Goal: Transaction & Acquisition: Purchase product/service

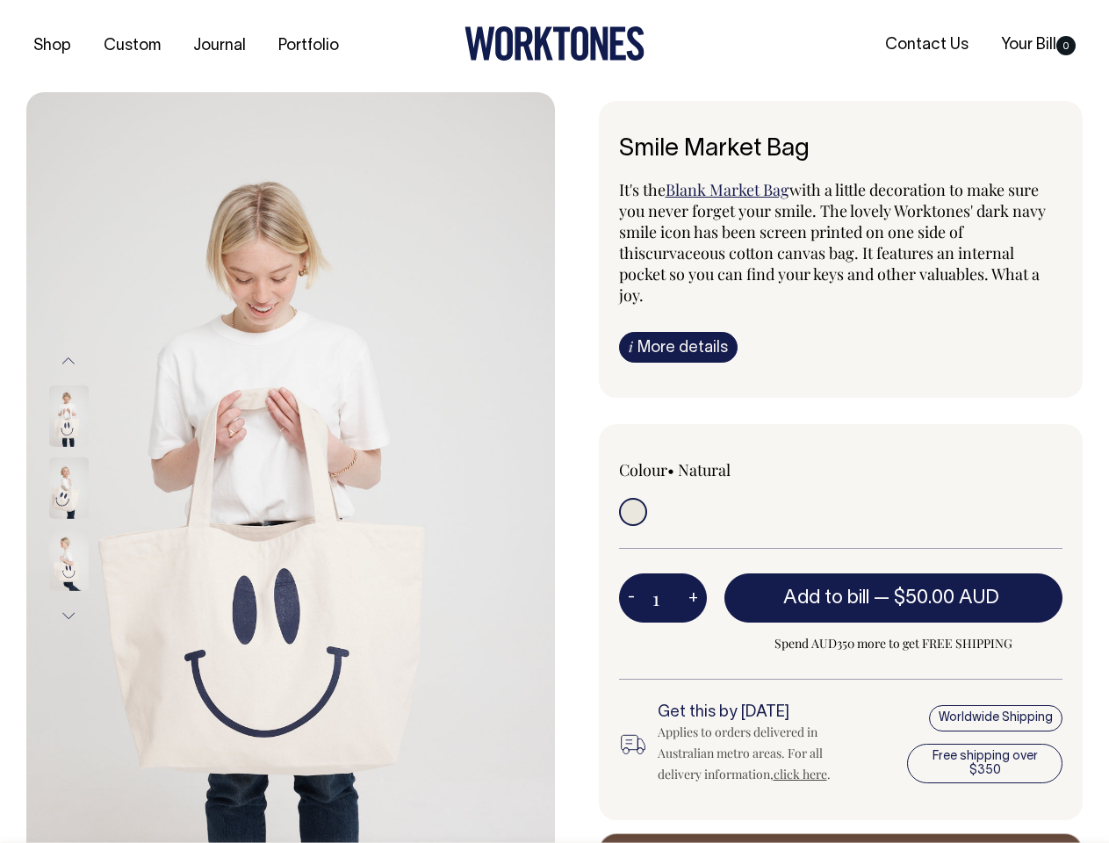
click at [291, 467] on img at bounding box center [290, 488] width 528 height 792
click at [92, 487] on div at bounding box center [92, 488] width 88 height 72
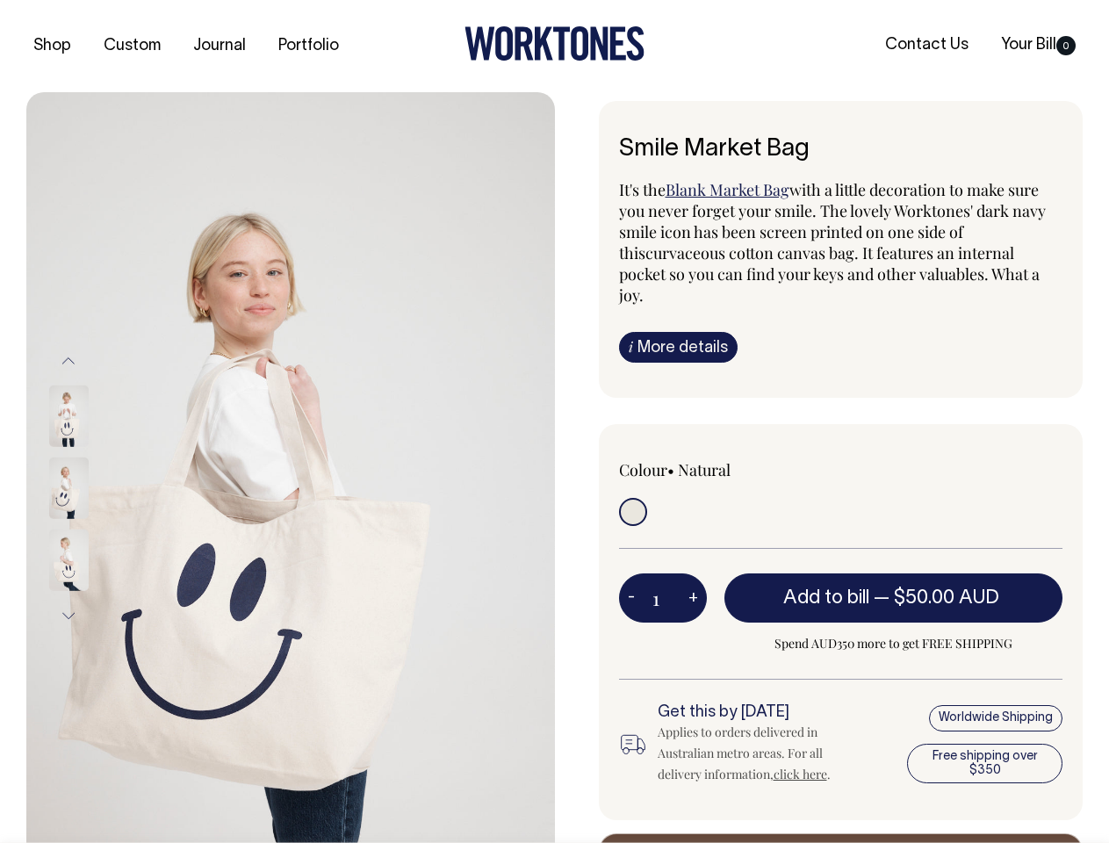
click at [68, 360] on button "Previous" at bounding box center [68, 361] width 26 height 40
click at [92, 524] on div at bounding box center [92, 560] width 88 height 72
click at [68, 615] on button "Next" at bounding box center [68, 616] width 26 height 40
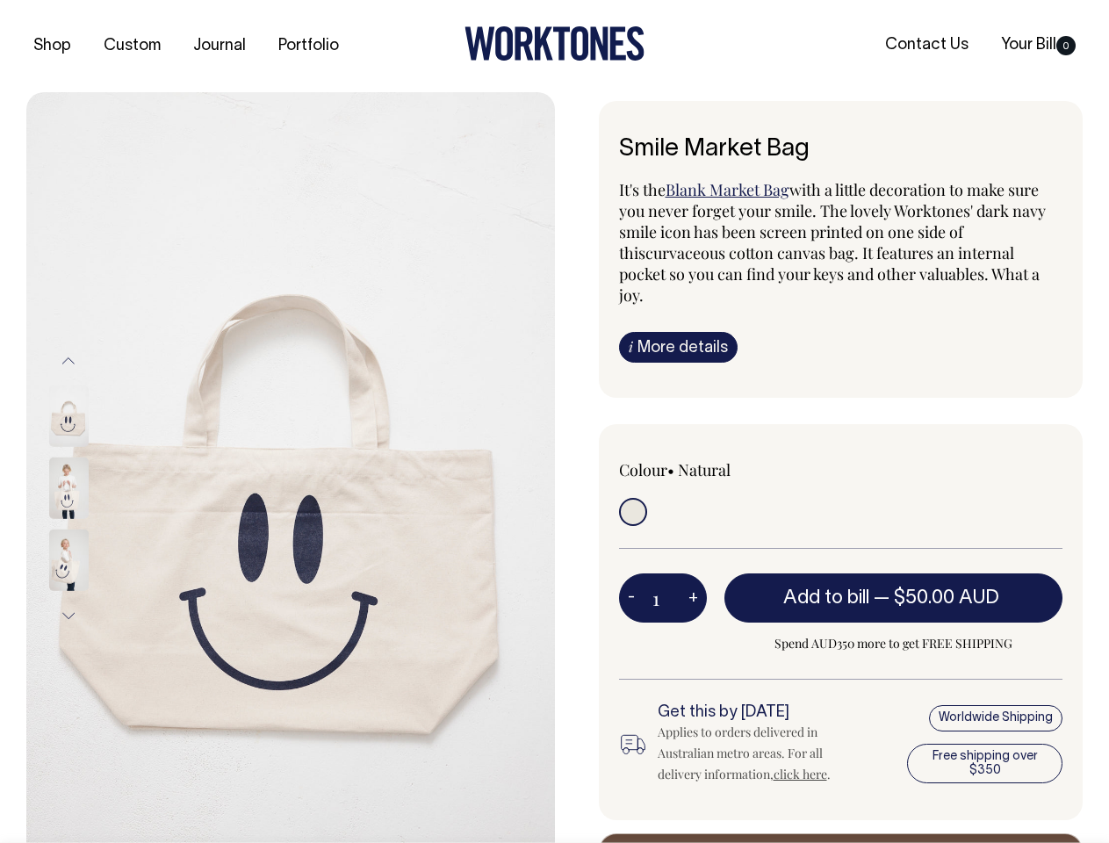
click at [631, 580] on button "-" at bounding box center [631, 597] width 25 height 35
click at [693, 580] on button "+" at bounding box center [692, 597] width 27 height 35
type input "2"
click at [894, 589] on span "— $50.00 AUD" at bounding box center [938, 598] width 130 height 18
